Goal: Task Accomplishment & Management: Use online tool/utility

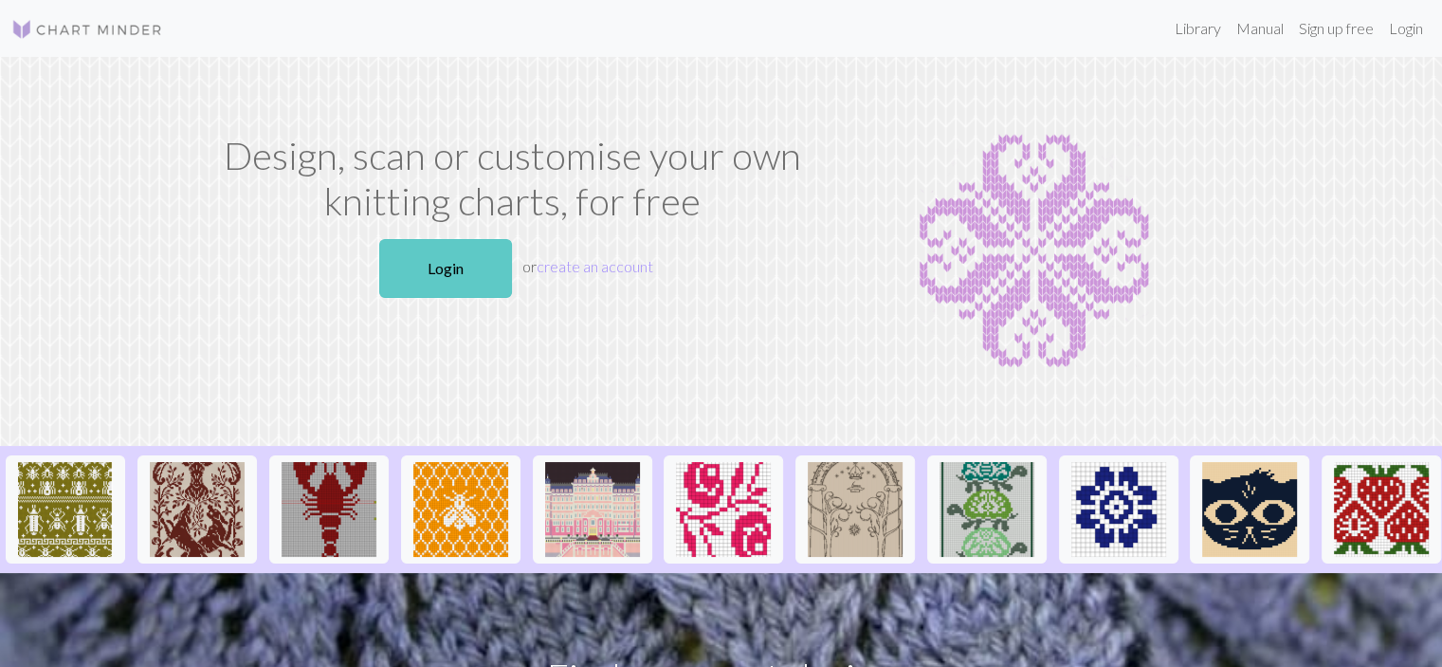
click at [482, 280] on link "Login" at bounding box center [445, 268] width 133 height 59
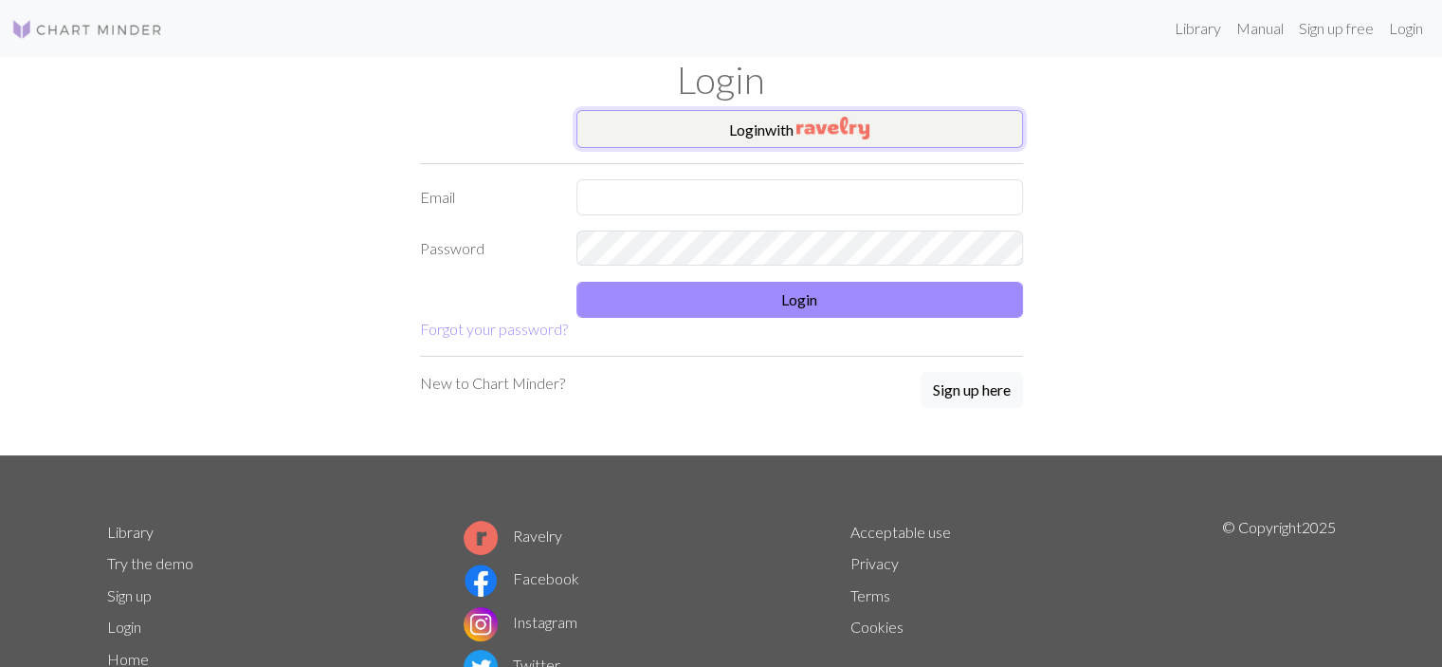
click at [854, 132] on img "button" at bounding box center [833, 128] width 73 height 23
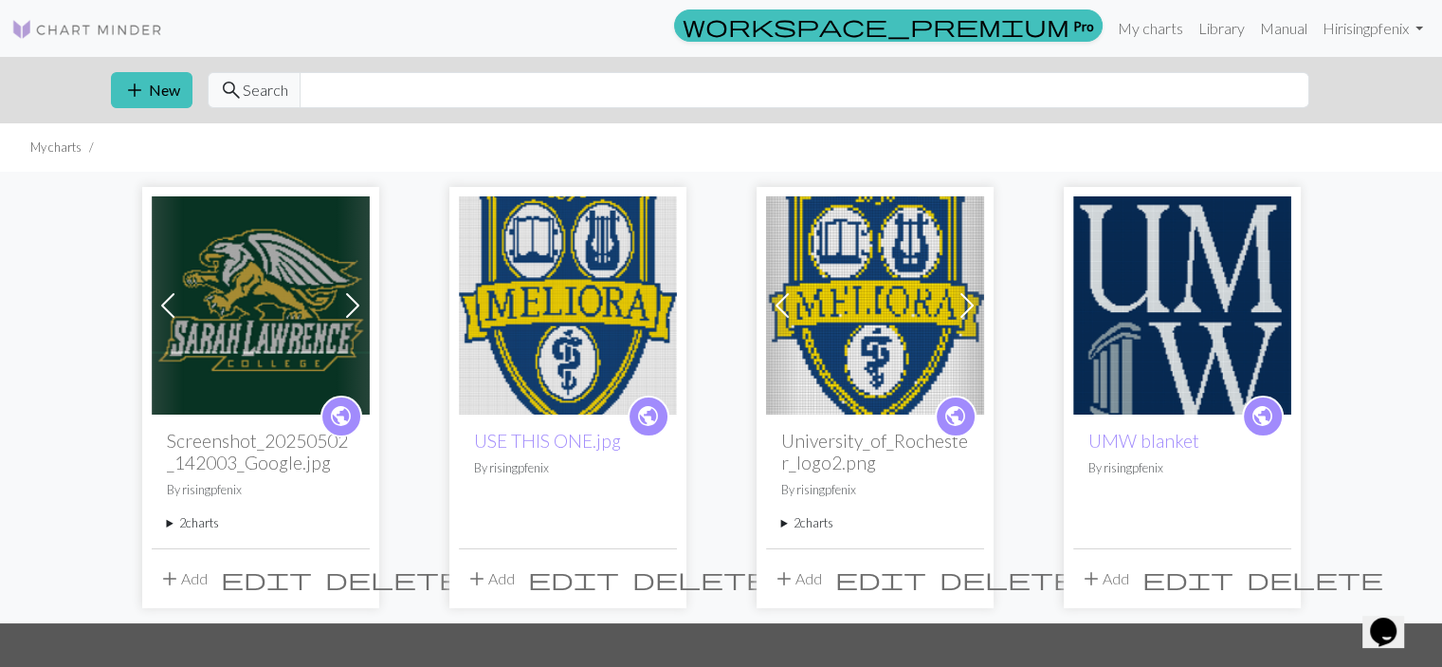
click at [270, 280] on img at bounding box center [261, 305] width 218 height 218
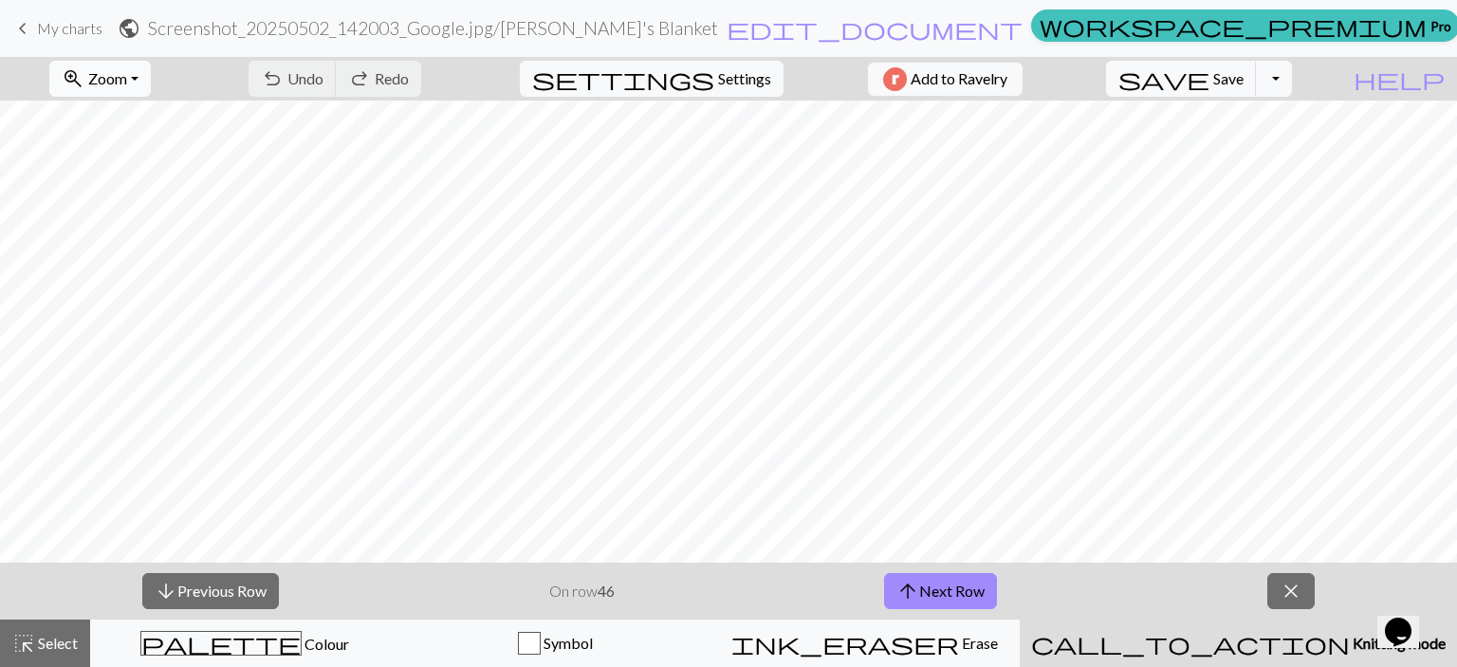
click at [127, 82] on span "Zoom" at bounding box center [107, 78] width 39 height 18
click at [121, 237] on button "50%" at bounding box center [125, 227] width 150 height 30
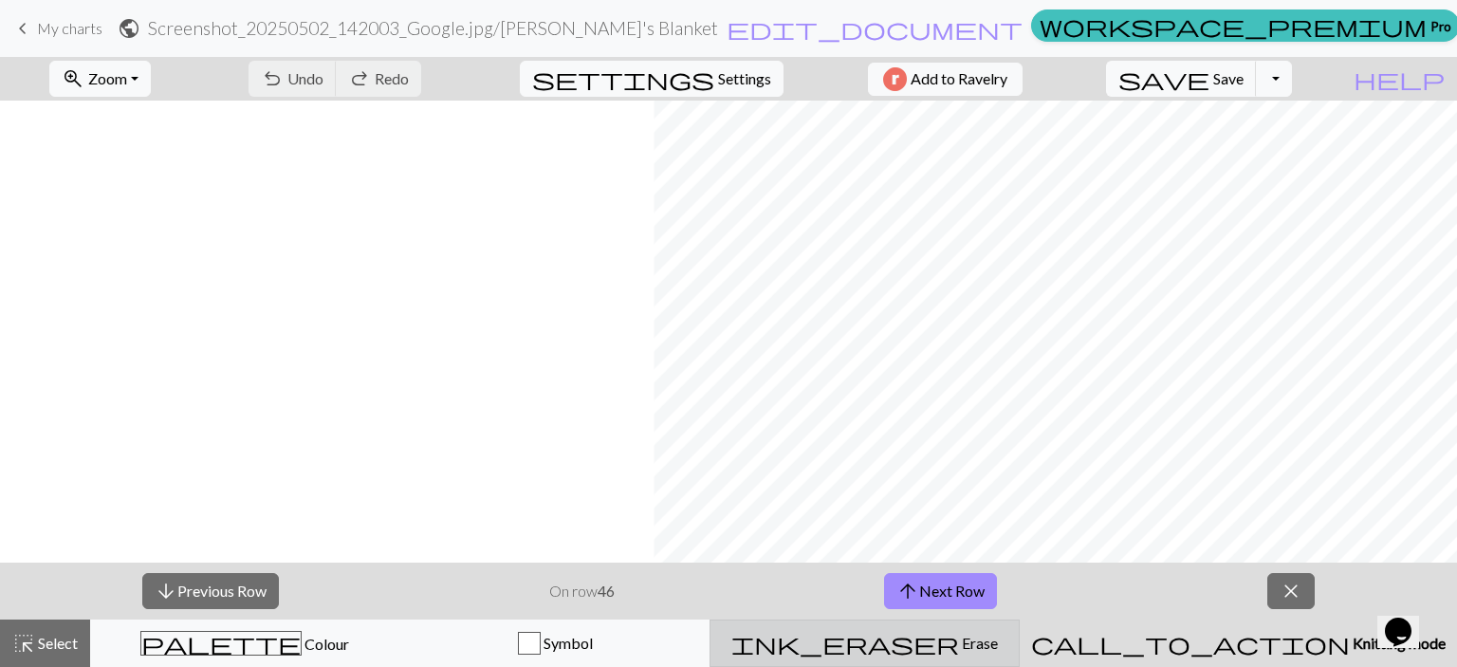
scroll to position [854, 653]
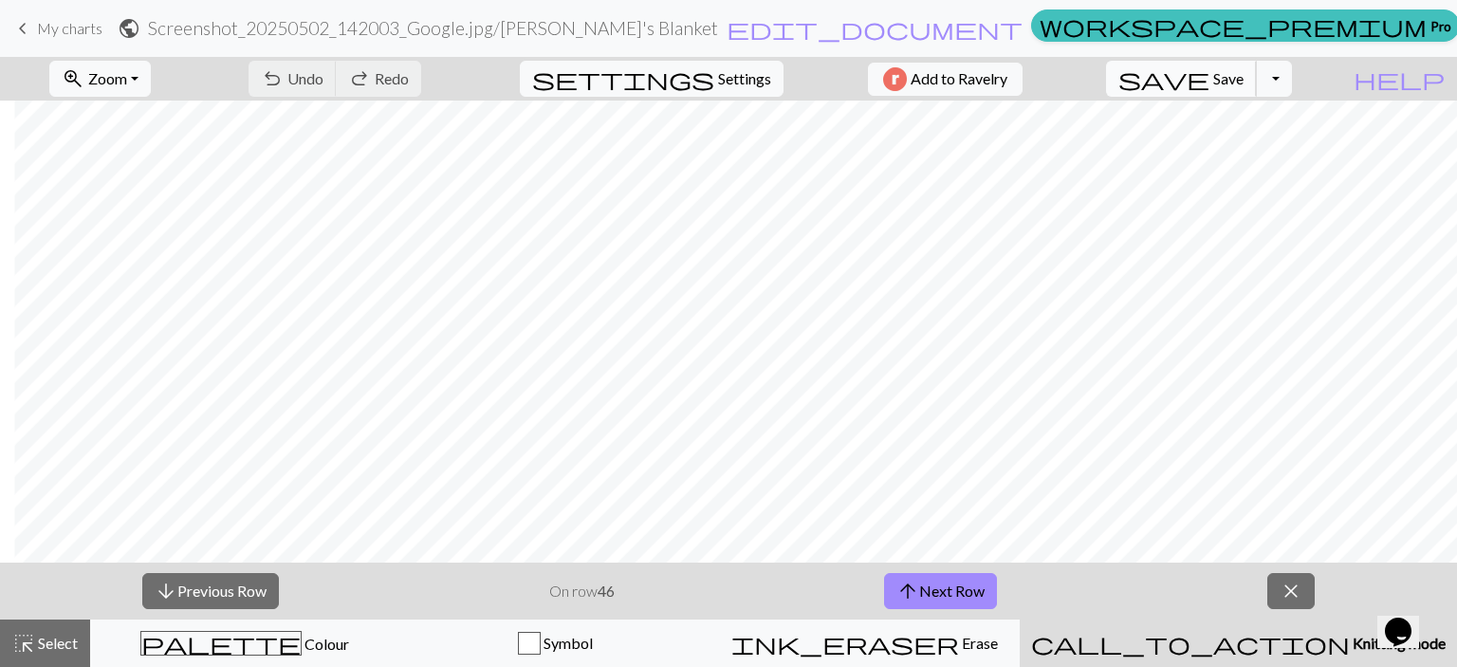
click at [1257, 75] on button "save Save Save" at bounding box center [1181, 79] width 151 height 36
